Goal: Task Accomplishment & Management: Use online tool/utility

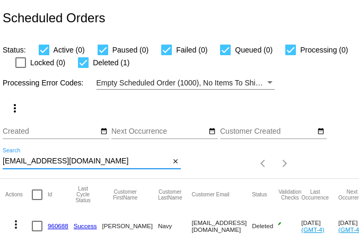
click at [79, 162] on input "[EMAIL_ADDRESS][DOMAIN_NAME]" at bounding box center [86, 161] width 167 height 8
click at [79, 162] on input "family908@hotmail.com" at bounding box center [86, 161] width 167 height 8
paste input "terry.niemann3@g"
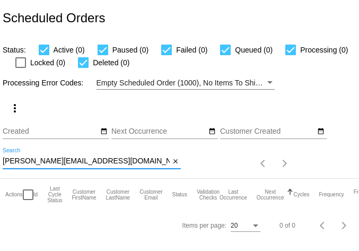
type input "[PERSON_NAME][EMAIL_ADDRESS][DOMAIN_NAME]"
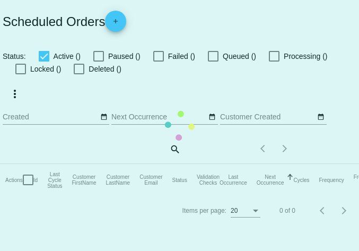
checkbox input "true"
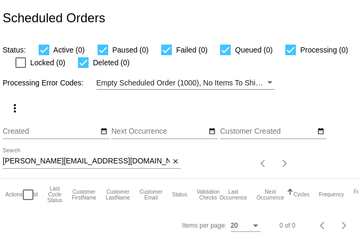
click at [55, 160] on input "[PERSON_NAME][EMAIL_ADDRESS][DOMAIN_NAME]" at bounding box center [86, 161] width 167 height 8
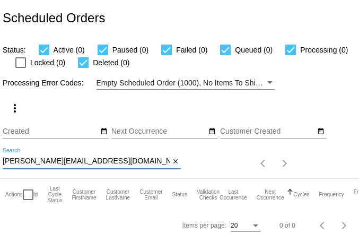
click at [55, 160] on input "[PERSON_NAME][EMAIL_ADDRESS][DOMAIN_NAME]" at bounding box center [86, 161] width 167 height 8
paste input "charlayne28"
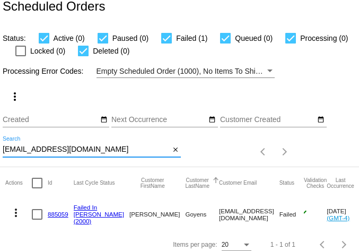
scroll to position [33, 0]
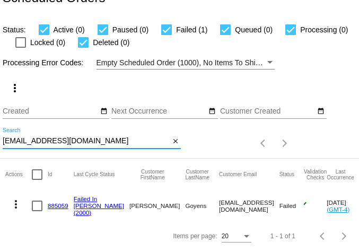
type input "[EMAIL_ADDRESS][DOMAIN_NAME]"
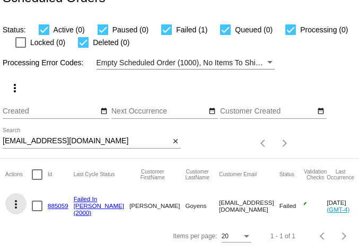
click at [14, 198] on mat-icon "more_vert" at bounding box center [16, 204] width 13 height 13
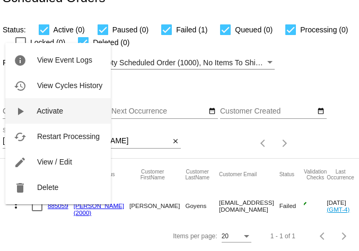
click at [48, 110] on span "Activate" at bounding box center [50, 110] width 26 height 8
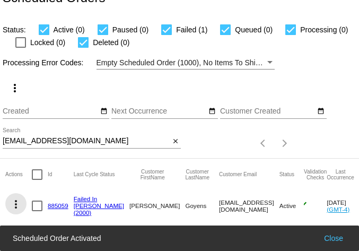
click at [15, 198] on mat-icon "more_vert" at bounding box center [16, 204] width 13 height 13
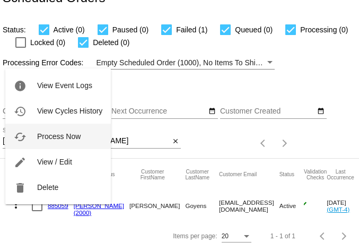
click at [59, 140] on span "Process Now" at bounding box center [58, 136] width 43 height 8
